Goal: Go to known website: Go to known website

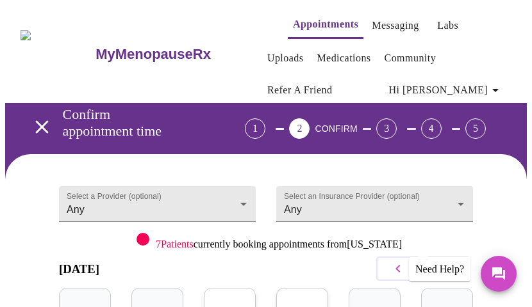
scroll to position [246, 0]
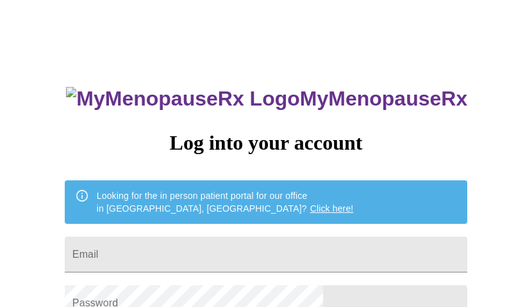
scroll to position [134, 0]
